Goal: Information Seeking & Learning: Learn about a topic

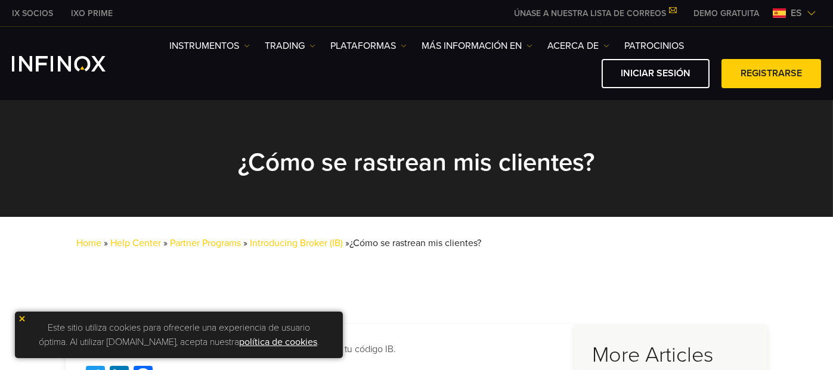
scroll to position [119, 0]
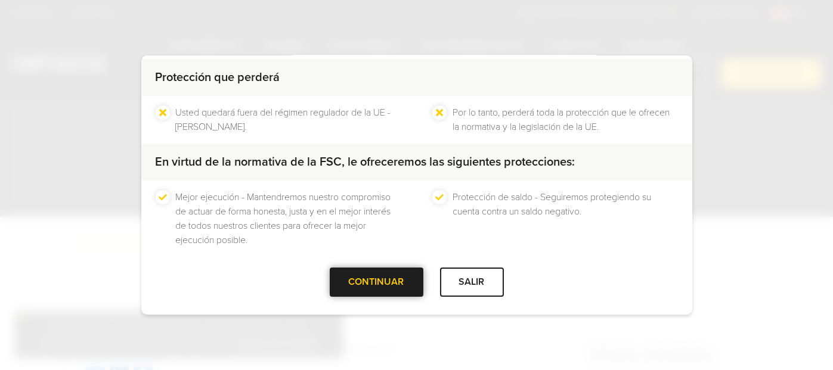
click at [354, 271] on div "CONTINUAR" at bounding box center [377, 282] width 94 height 29
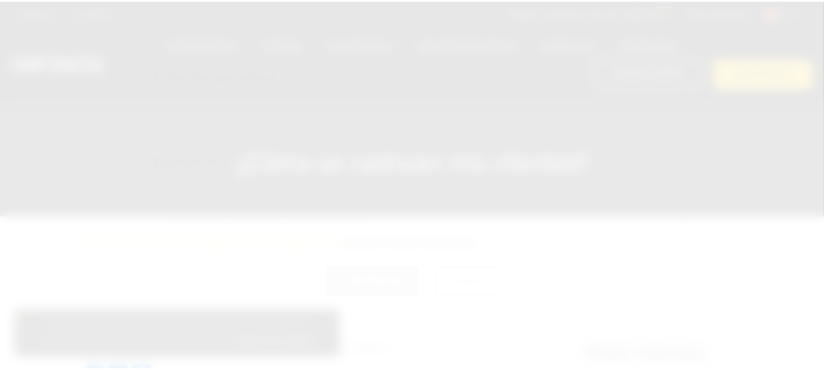
scroll to position [0, 0]
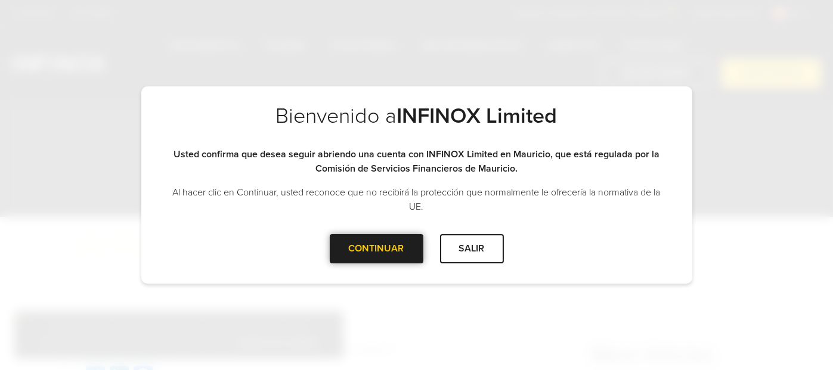
click at [376, 249] on div at bounding box center [376, 249] width 0 height 0
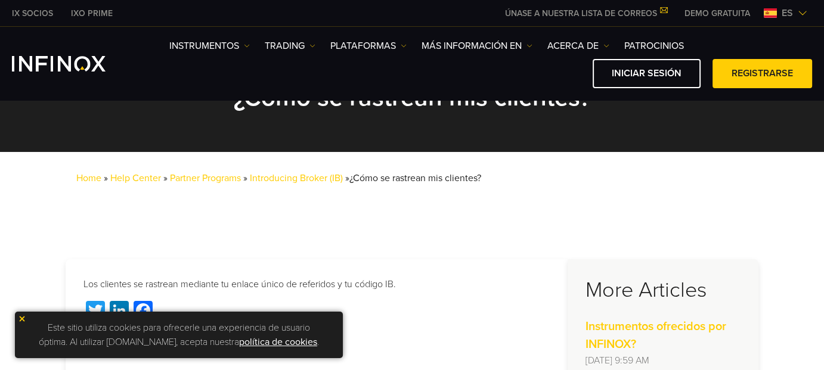
scroll to position [119, 0]
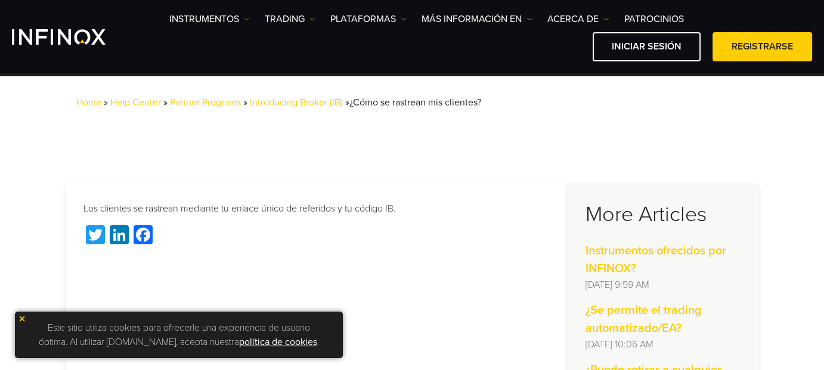
click at [24, 315] on img at bounding box center [22, 319] width 8 height 8
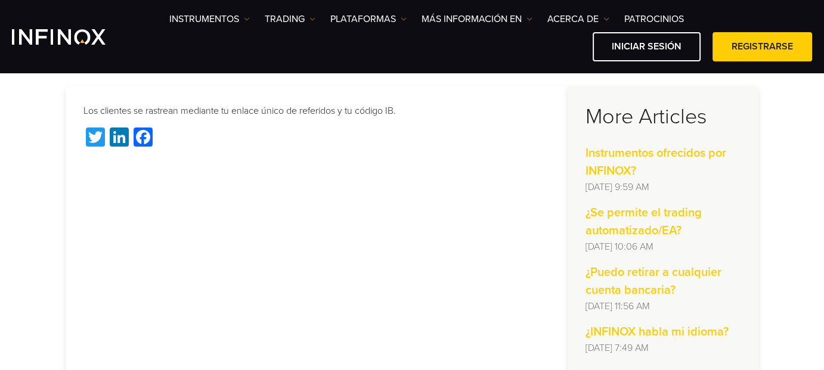
scroll to position [239, 0]
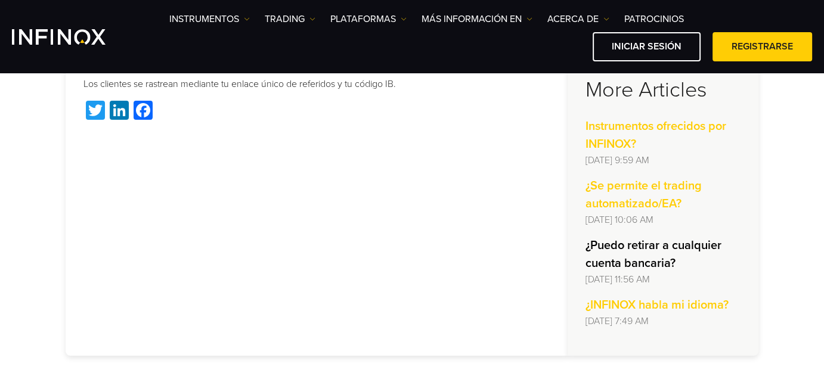
click at [683, 252] on strong "¿Puedo retirar a cualquier cuenta bancaria?" at bounding box center [654, 255] width 136 height 32
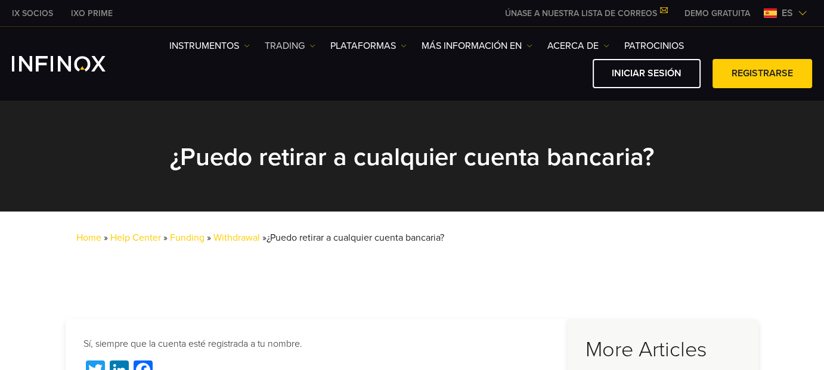
click at [311, 44] on img at bounding box center [312, 46] width 6 height 6
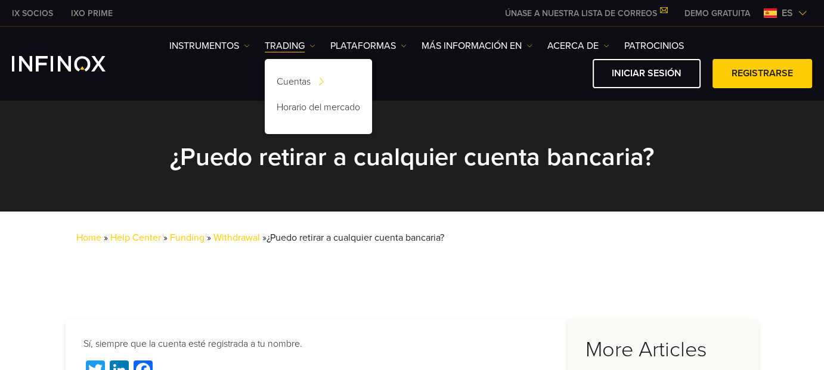
click at [790, 17] on span "es" at bounding box center [787, 13] width 21 height 14
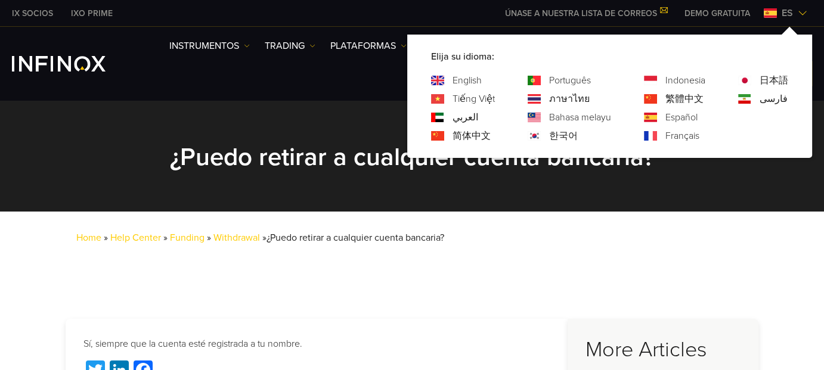
click at [473, 83] on link "English" at bounding box center [467, 80] width 29 height 14
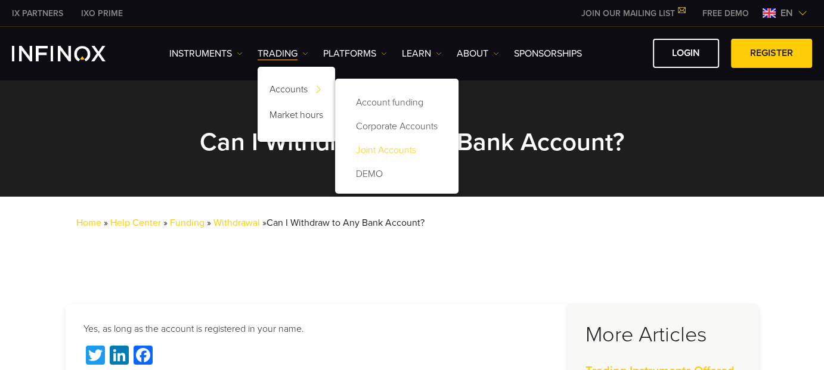
click at [373, 148] on link "Joint Accounts" at bounding box center [397, 150] width 100 height 24
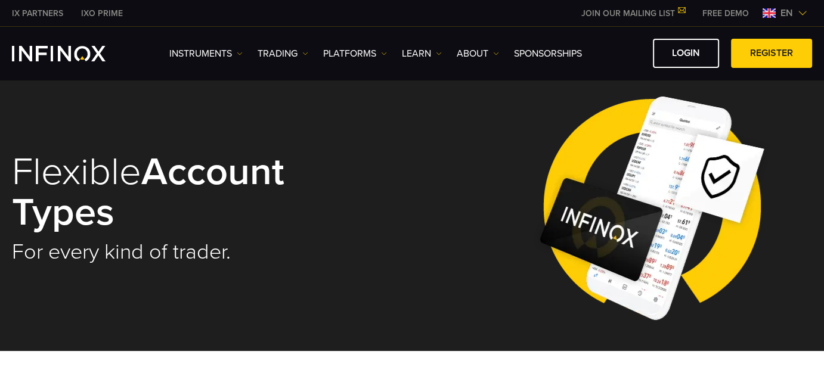
click at [800, 14] on img at bounding box center [803, 13] width 10 height 10
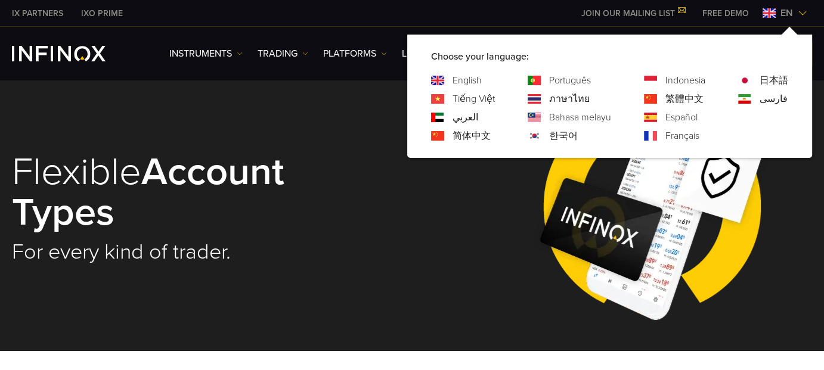
click at [690, 115] on link "Español" at bounding box center [682, 117] width 32 height 14
